Goal: Find specific page/section: Find specific page/section

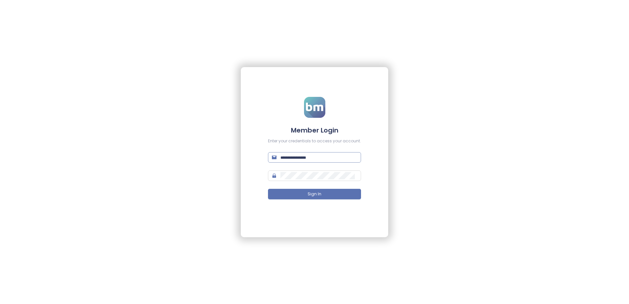
click at [234, 157] on input "text" at bounding box center [318, 157] width 77 height 7
click at [297, 157] on input "text" at bounding box center [318, 157] width 77 height 7
type input "**********"
click at [311, 194] on span "Sign In" at bounding box center [315, 194] width 14 height 6
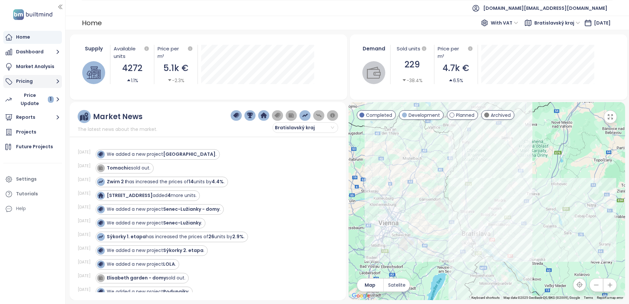
click at [28, 87] on button "Pricing" at bounding box center [32, 81] width 59 height 13
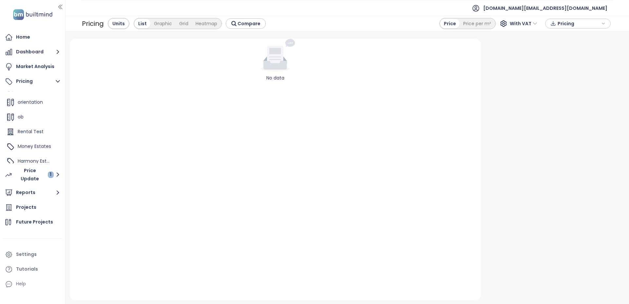
scroll to position [265, 0]
click at [30, 158] on span "Harmony Estates" at bounding box center [37, 156] width 39 height 7
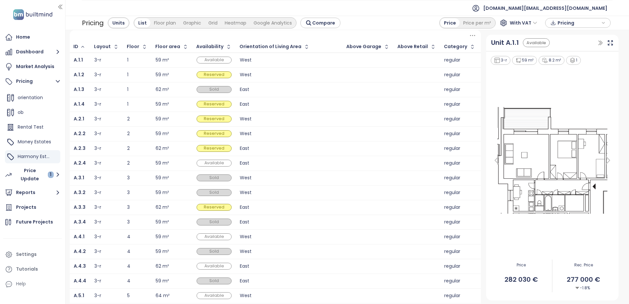
scroll to position [0, 0]
